Goal: Information Seeking & Learning: Learn about a topic

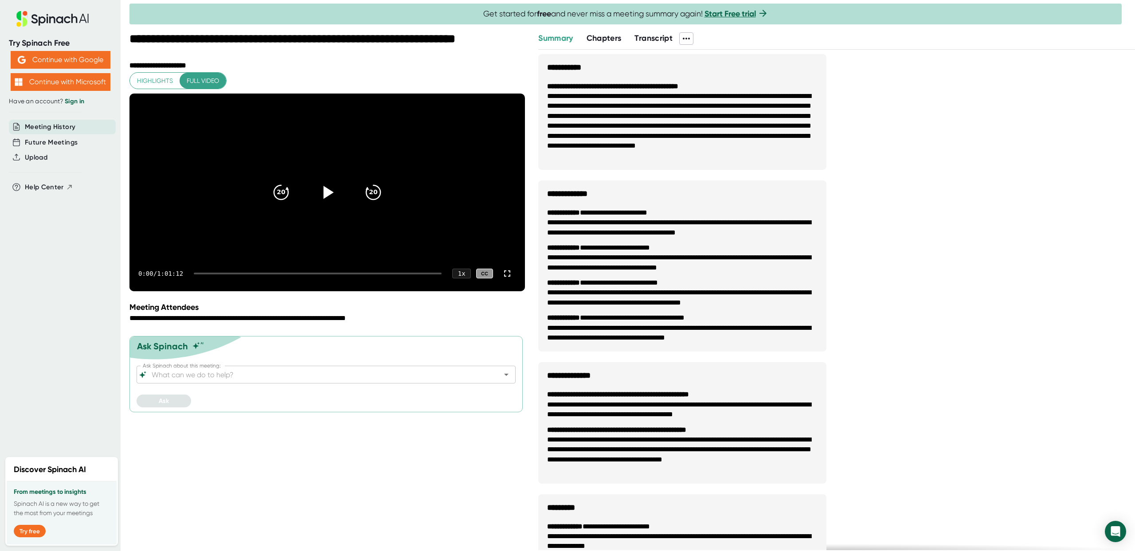
click at [332, 199] on icon at bounding box center [329, 192] width 10 height 13
click at [328, 274] on div at bounding box center [318, 274] width 248 height 2
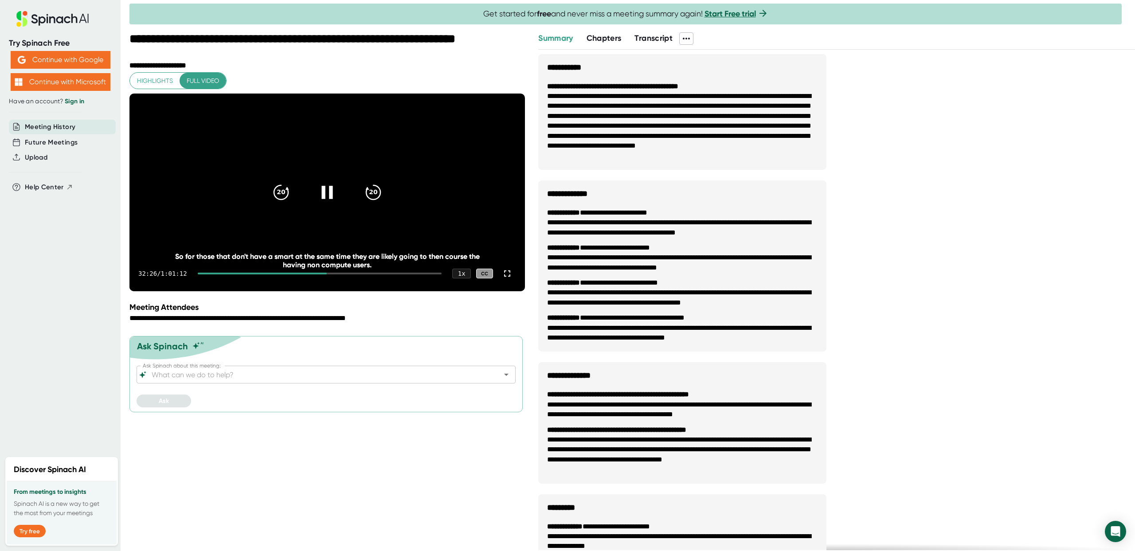
click at [316, 274] on div at bounding box center [262, 274] width 129 height 2
click at [662, 41] on span "Transcript" at bounding box center [653, 38] width 38 height 10
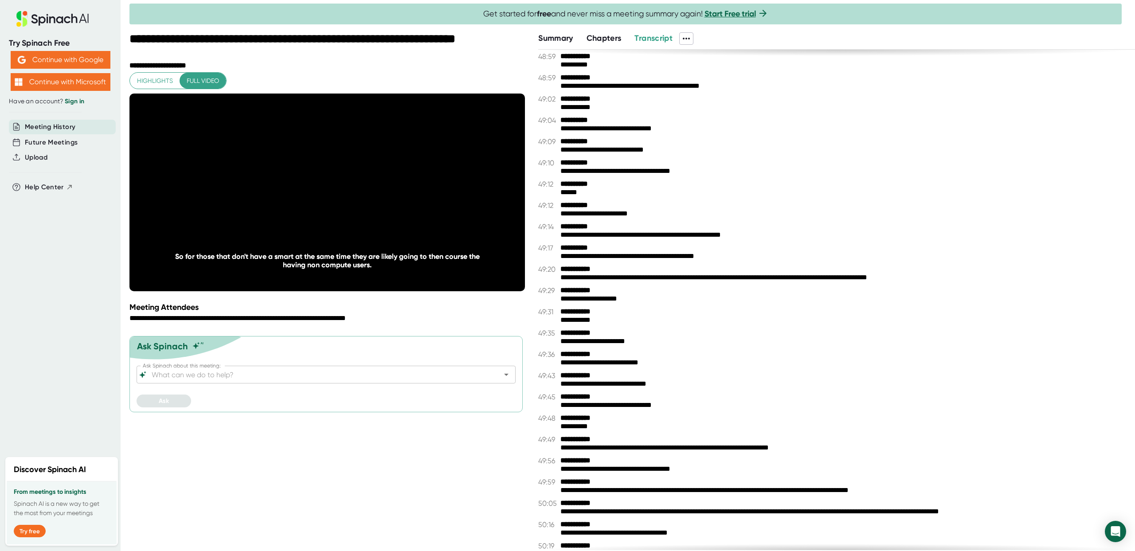
scroll to position [6797, 0]
